Goal: Information Seeking & Learning: Learn about a topic

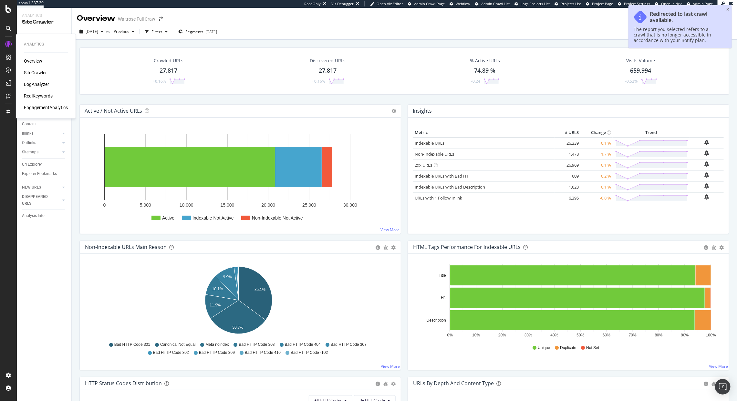
click at [31, 82] on div "LogAnalyzer" at bounding box center [36, 84] width 25 height 6
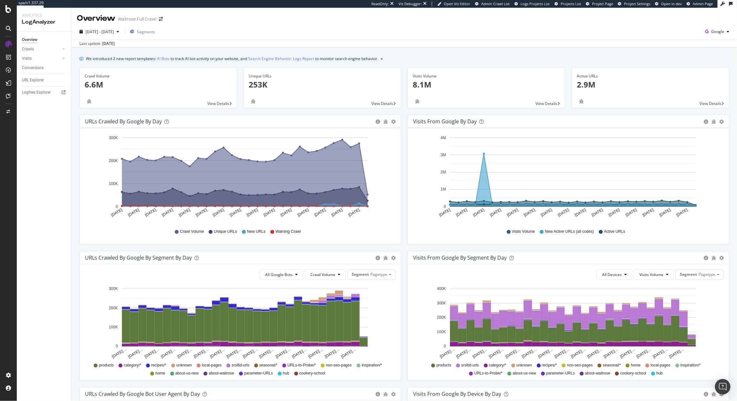
click at [155, 34] on span "Segments" at bounding box center [146, 31] width 18 height 5
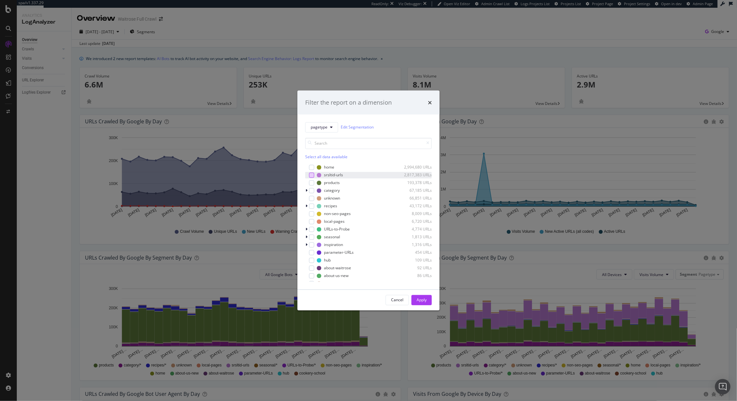
click at [311, 175] on div "modal" at bounding box center [311, 174] width 5 height 5
click at [421, 298] on div "Apply" at bounding box center [421, 299] width 10 height 5
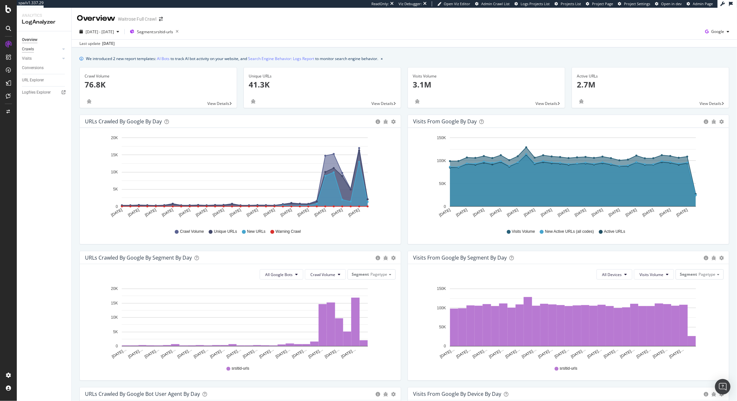
click at [31, 49] on div "Crawls" at bounding box center [28, 49] width 12 height 7
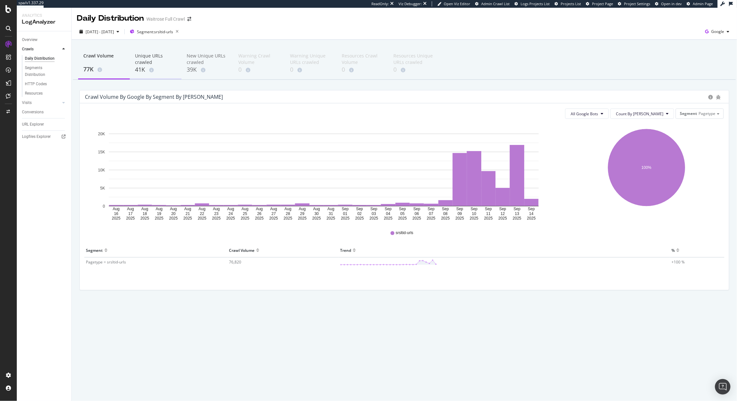
click at [142, 71] on div "41K" at bounding box center [155, 70] width 41 height 8
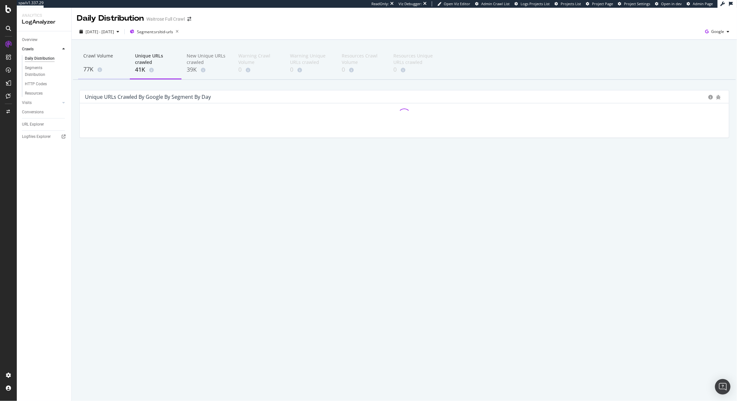
click at [95, 72] on div "77K" at bounding box center [103, 69] width 41 height 8
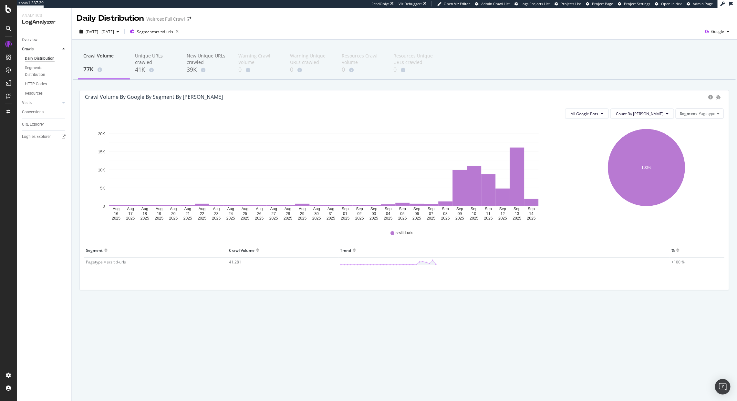
click at [34, 51] on link "Crawls" at bounding box center [41, 49] width 38 height 7
click at [35, 72] on div "Segments Distribution" at bounding box center [43, 72] width 36 height 14
